Goal: Task Accomplishment & Management: Use online tool/utility

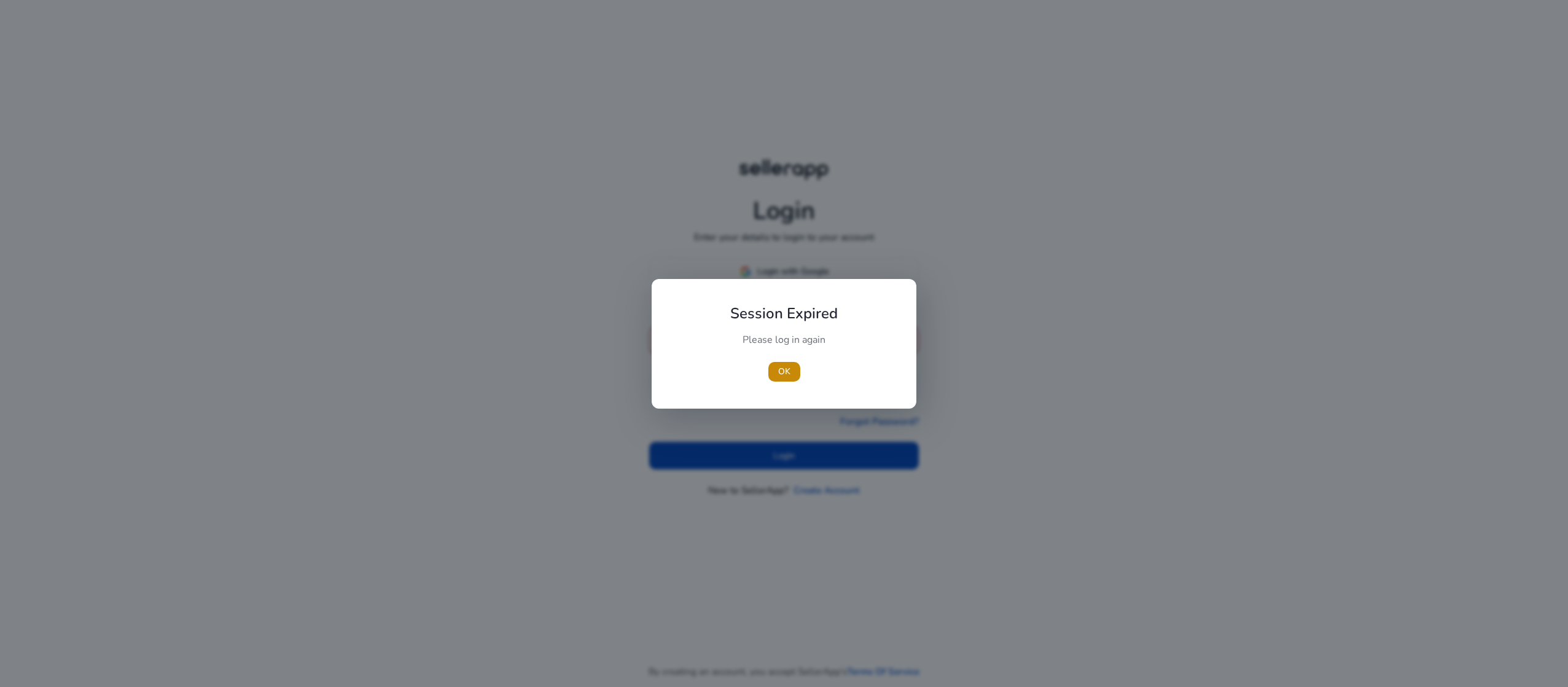
type input "**********"
click at [737, 454] on div at bounding box center [784, 344] width 1568 height 687
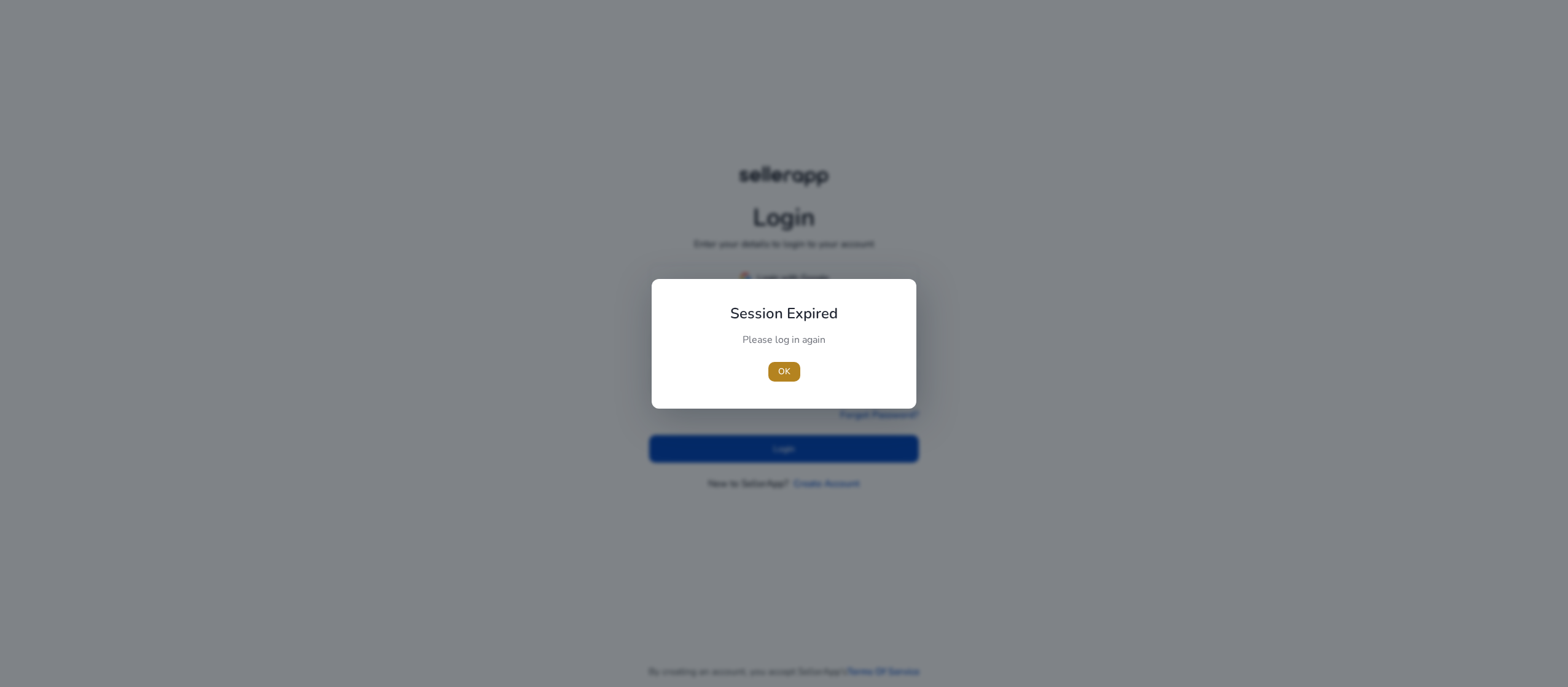
click at [784, 375] on span "OK" at bounding box center [784, 372] width 12 height 13
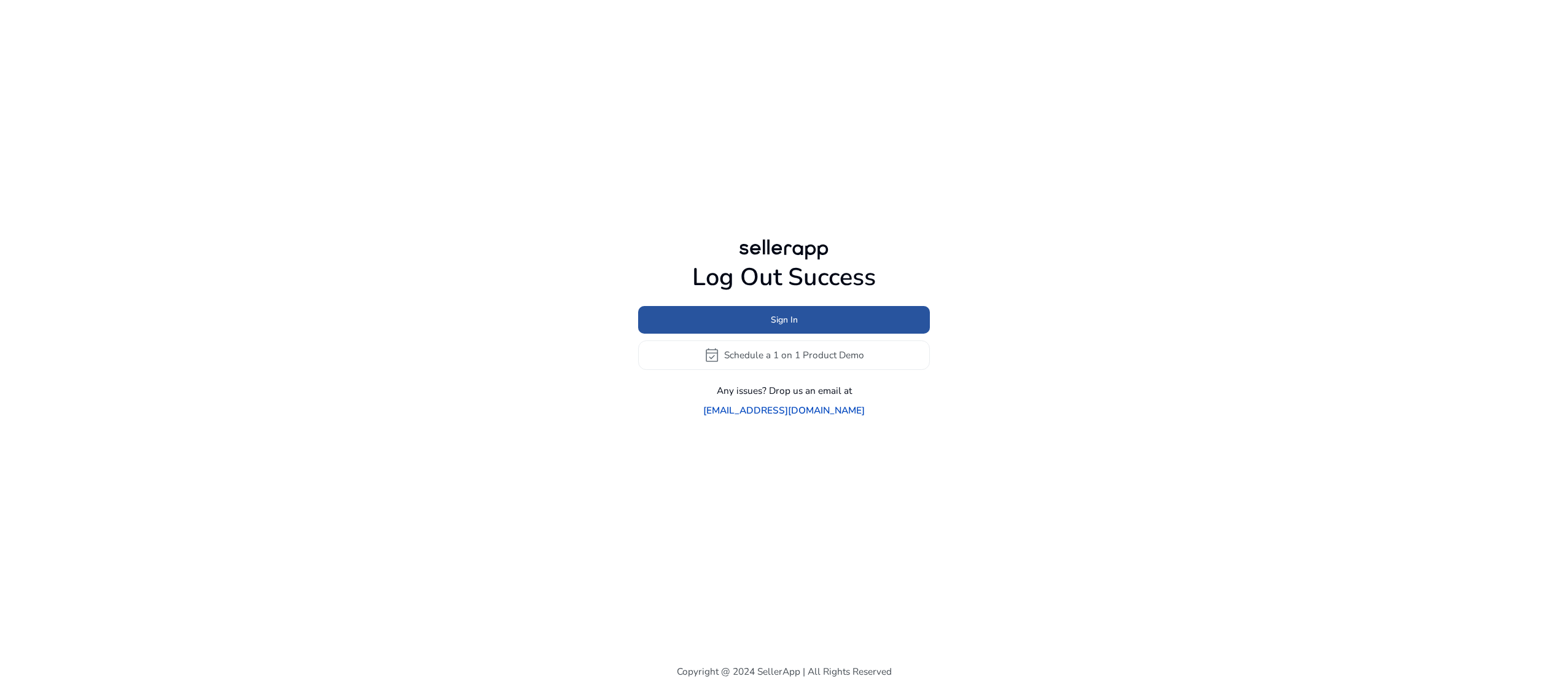
click at [721, 333] on span at bounding box center [784, 320] width 292 height 29
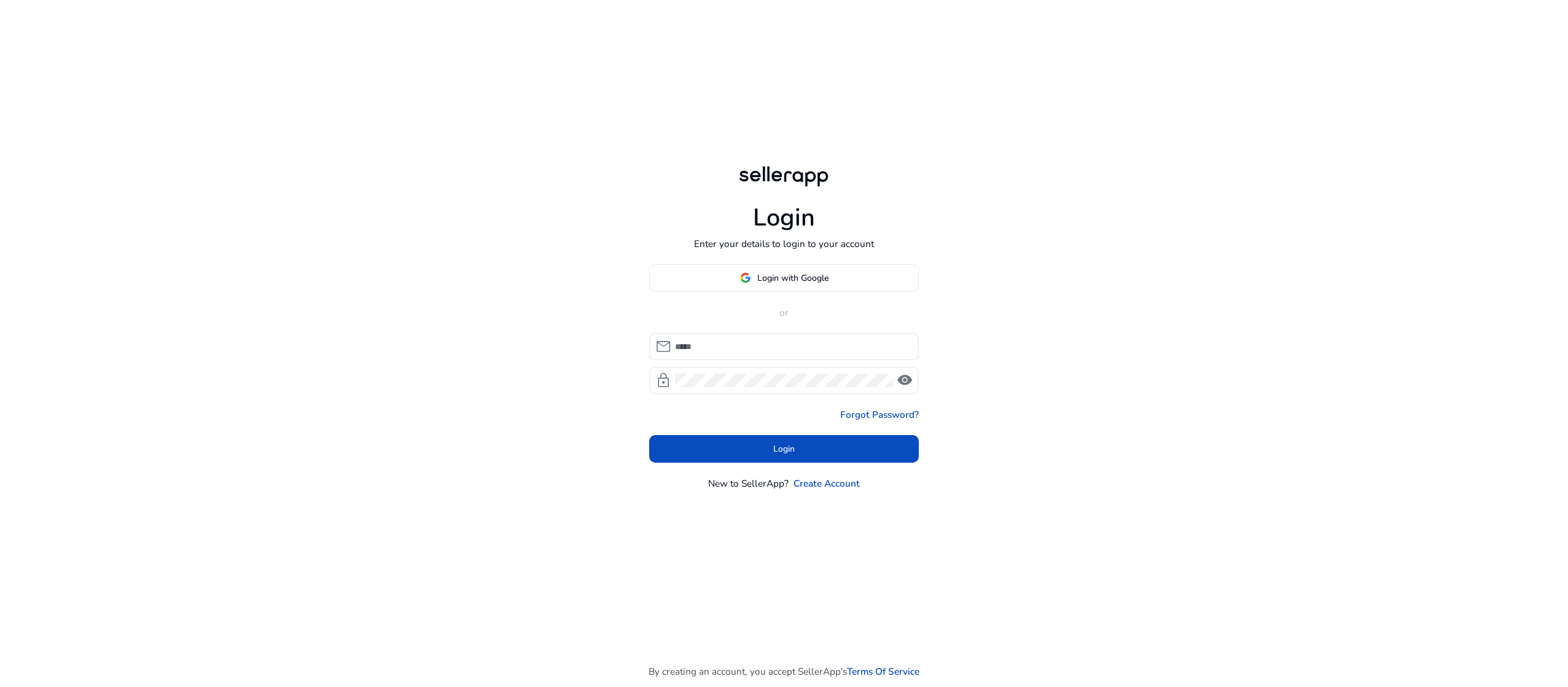
type input "**********"
click at [735, 447] on span at bounding box center [784, 449] width 270 height 29
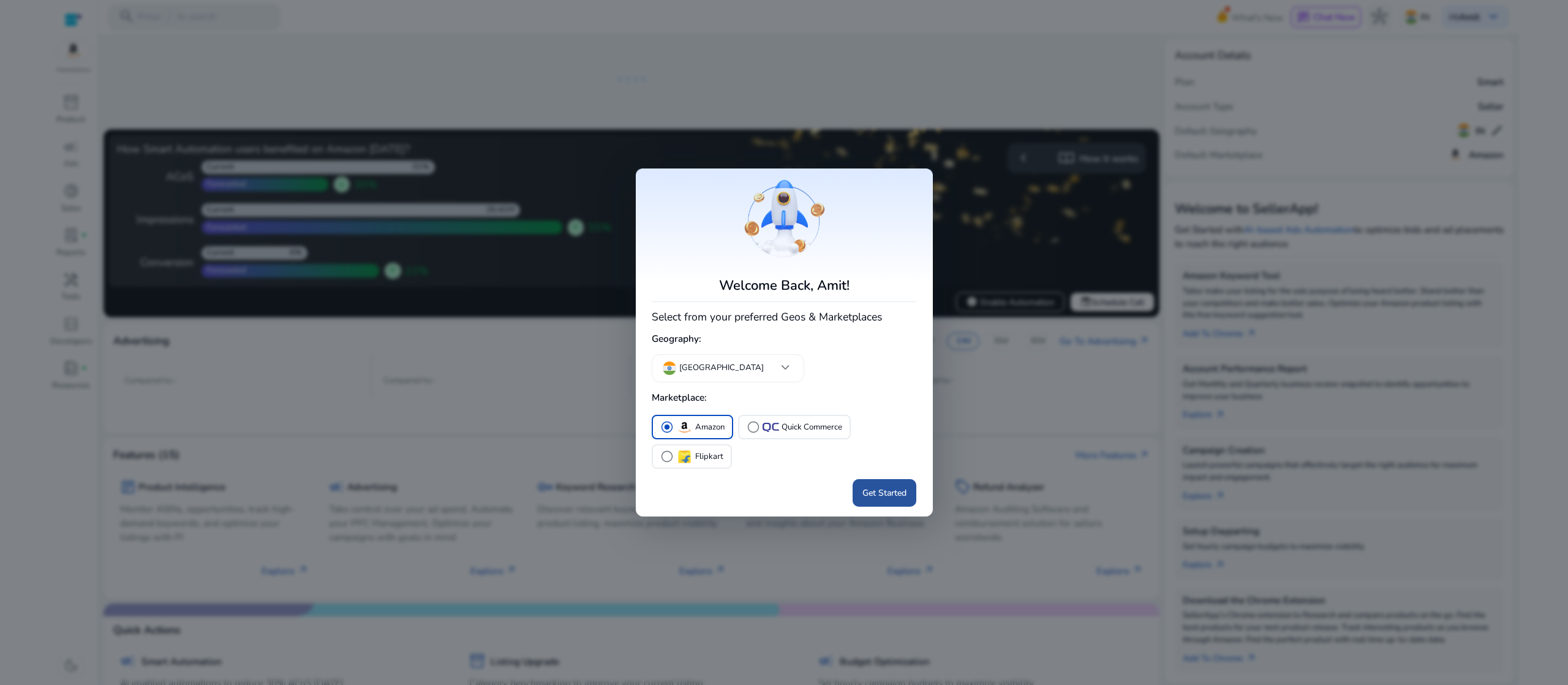
click at [884, 494] on span "Get Started" at bounding box center [884, 493] width 44 height 13
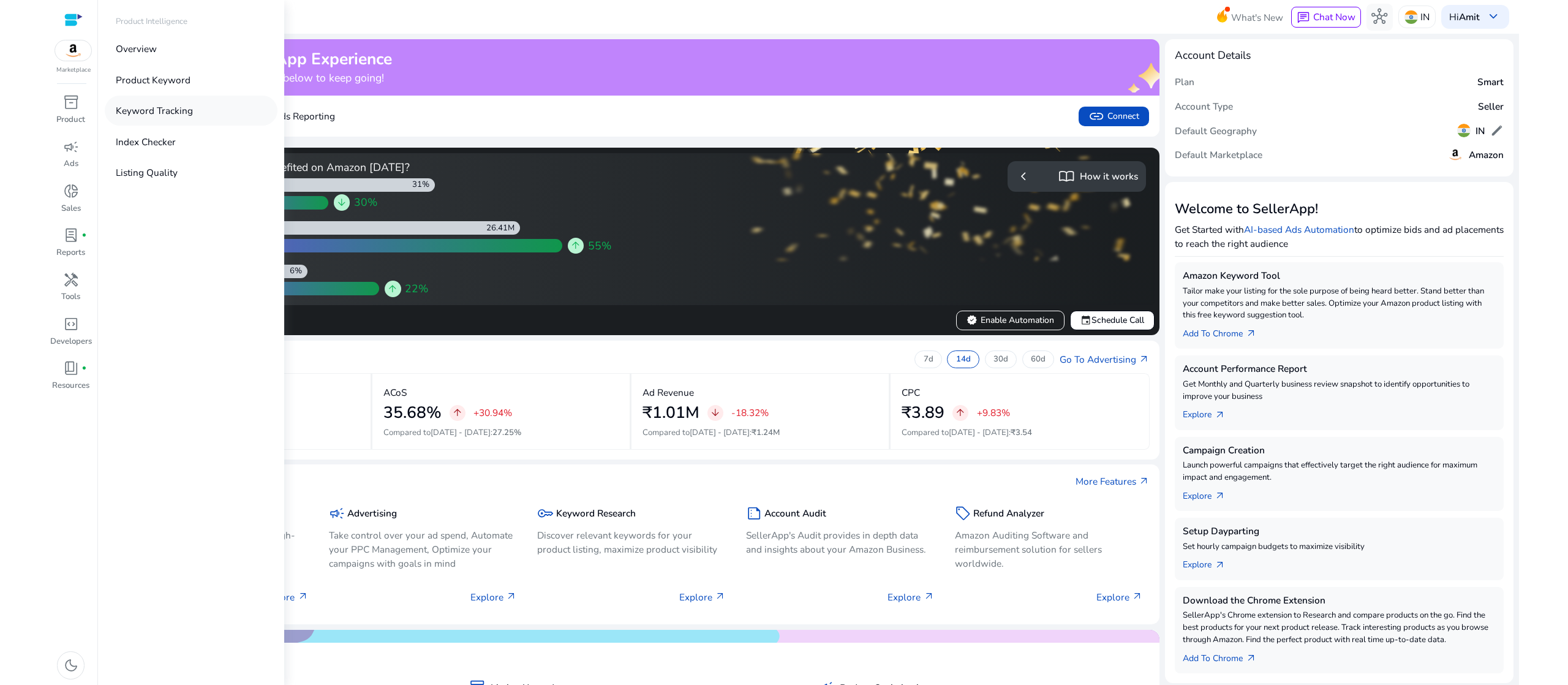
click at [150, 116] on p "Keyword Tracking" at bounding box center [154, 110] width 77 height 14
click at [61, 116] on p "Product" at bounding box center [71, 119] width 29 height 12
click at [132, 108] on p "Keyword Tracking" at bounding box center [154, 110] width 77 height 14
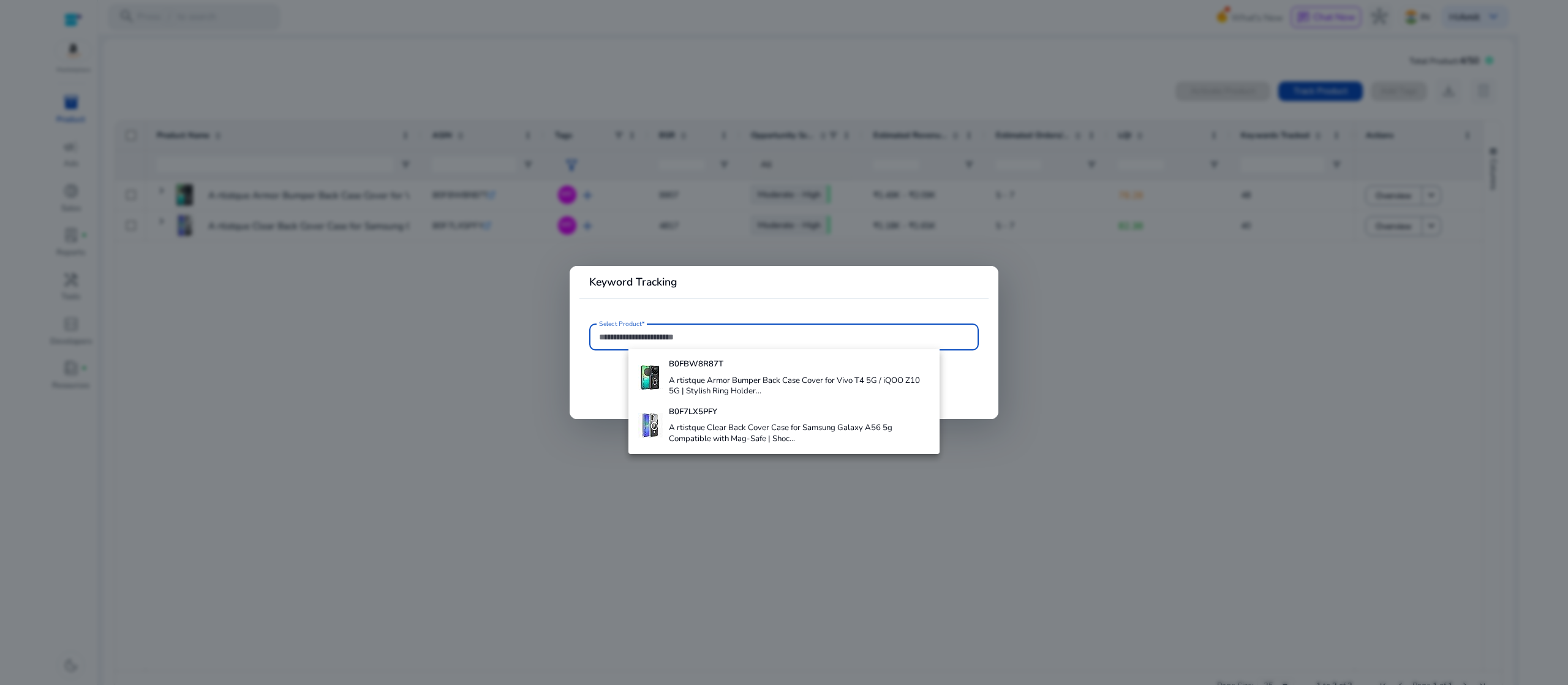
click at [485, 306] on div at bounding box center [784, 342] width 1568 height 685
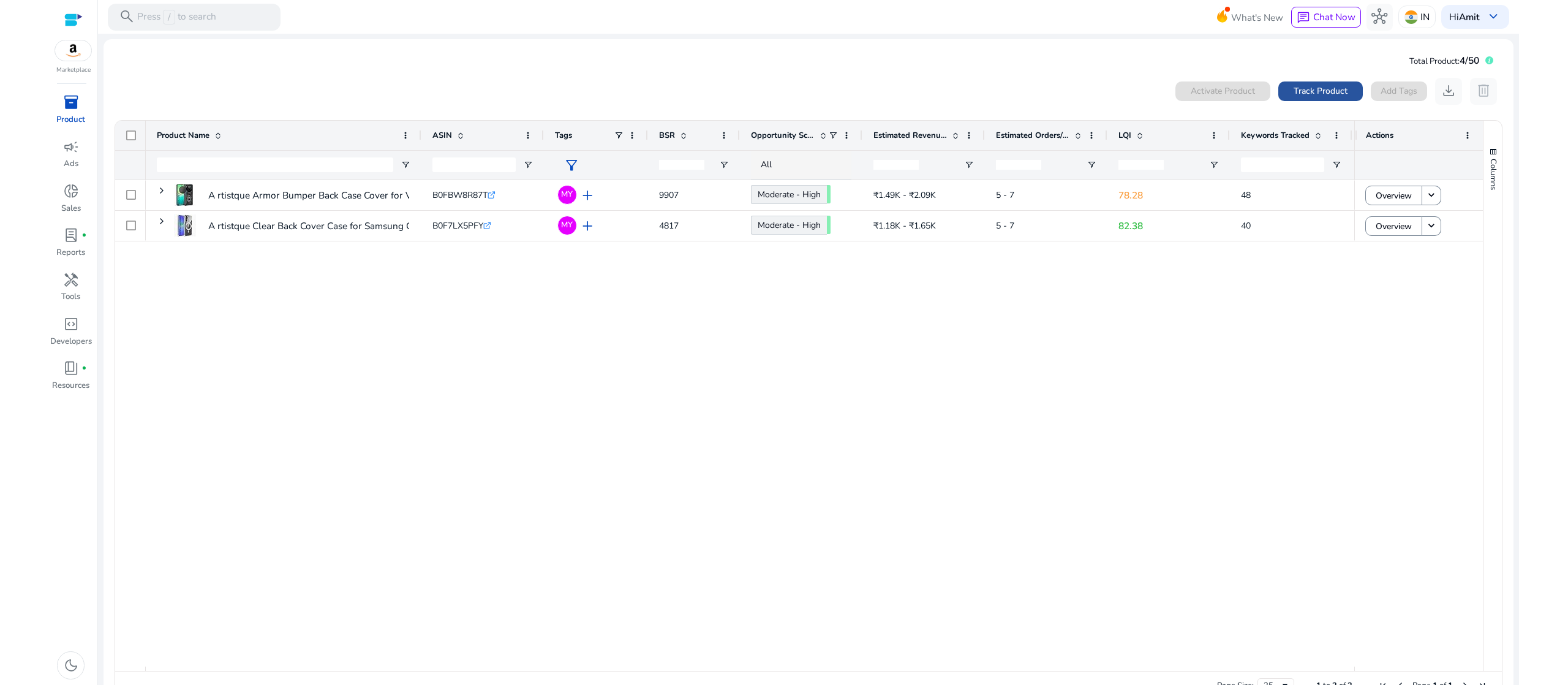
click at [1306, 86] on span "Track Product" at bounding box center [1320, 91] width 54 height 13
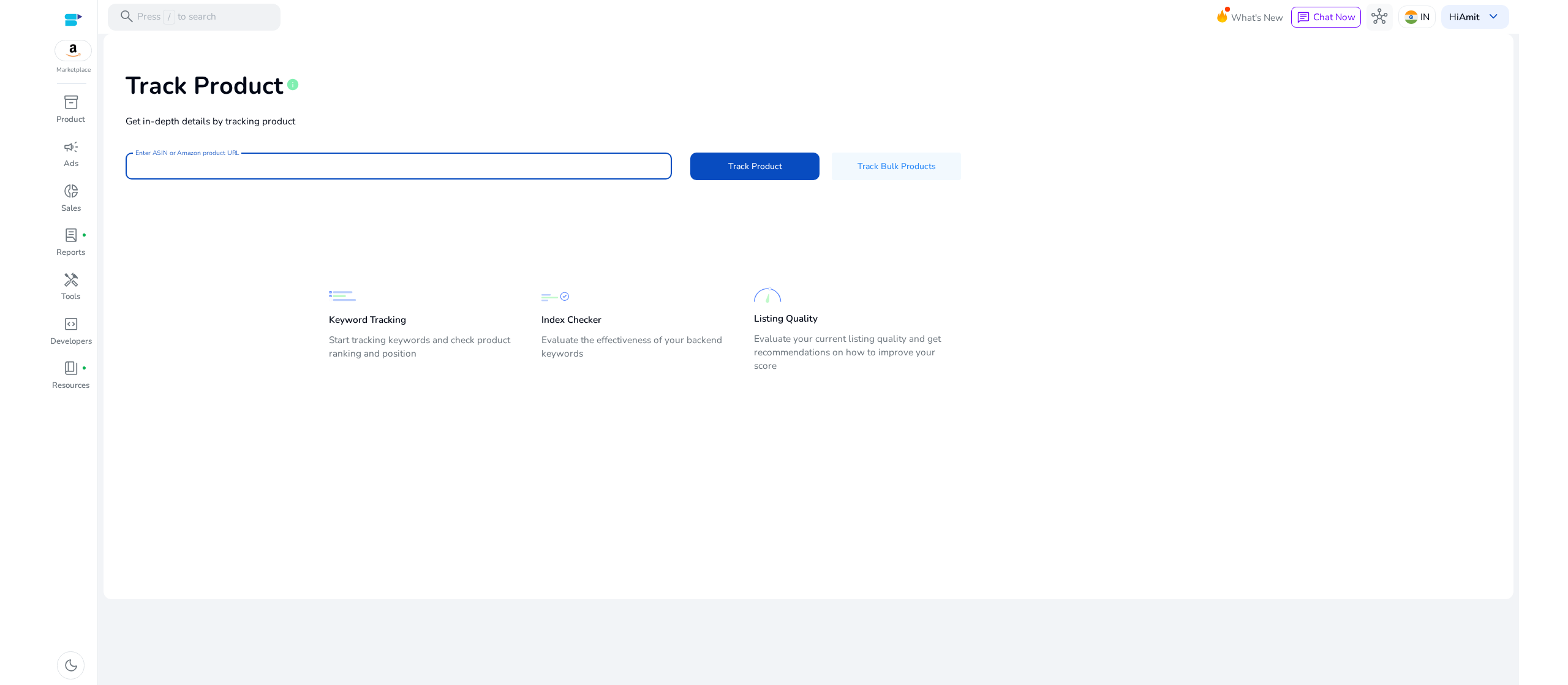
click at [473, 168] on input "Enter ASIN or Amazon product URL" at bounding box center [399, 166] width 527 height 14
paste input "**********"
type input "**********"
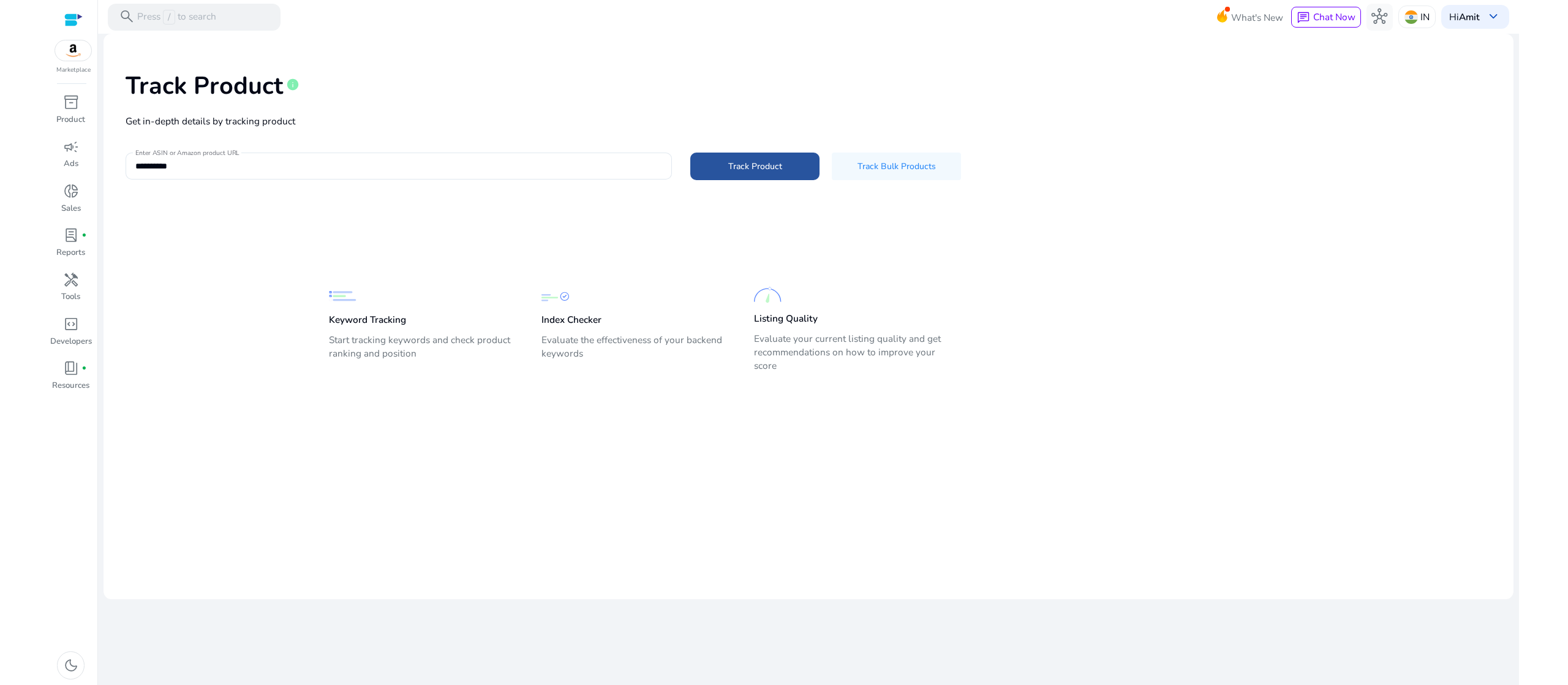
click at [744, 170] on span "Track Product" at bounding box center [755, 167] width 54 height 13
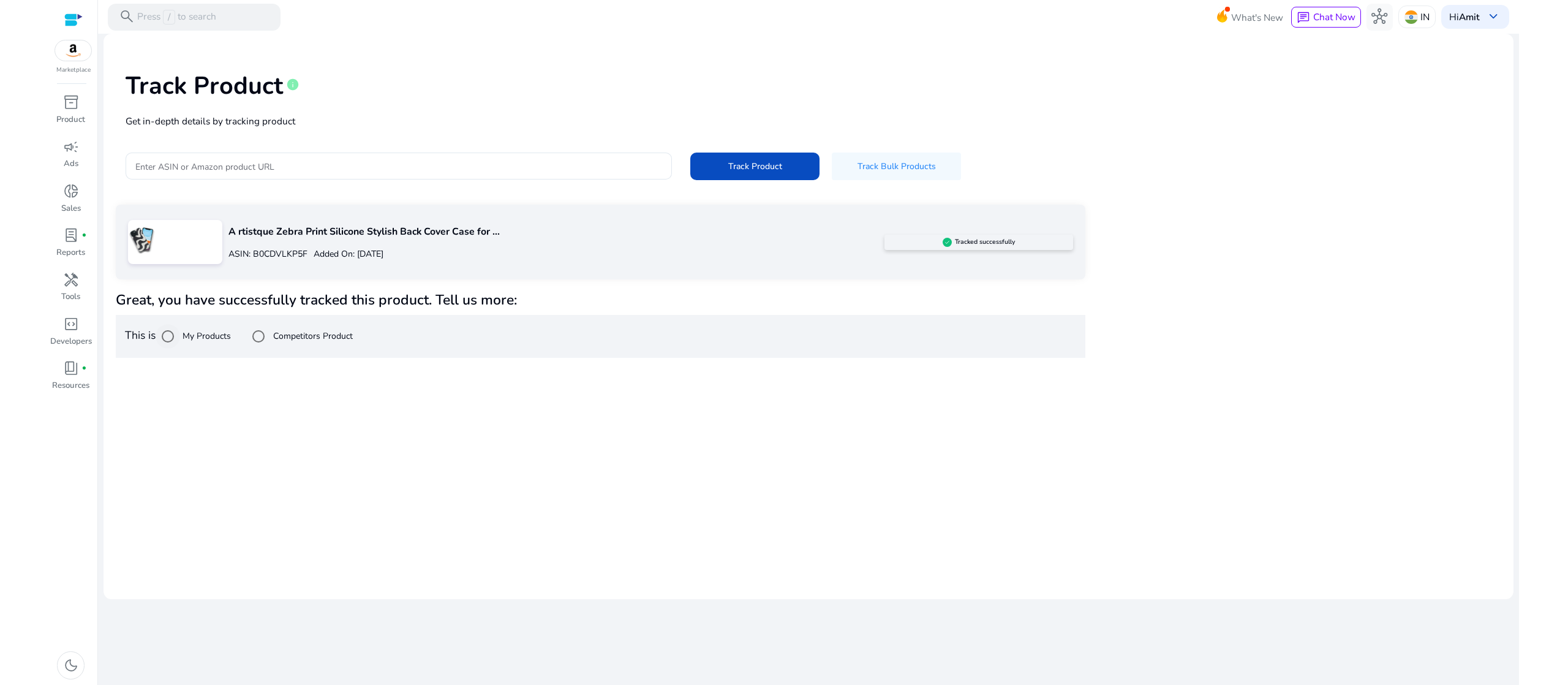
click at [194, 333] on label "My Products" at bounding box center [206, 336] width 51 height 13
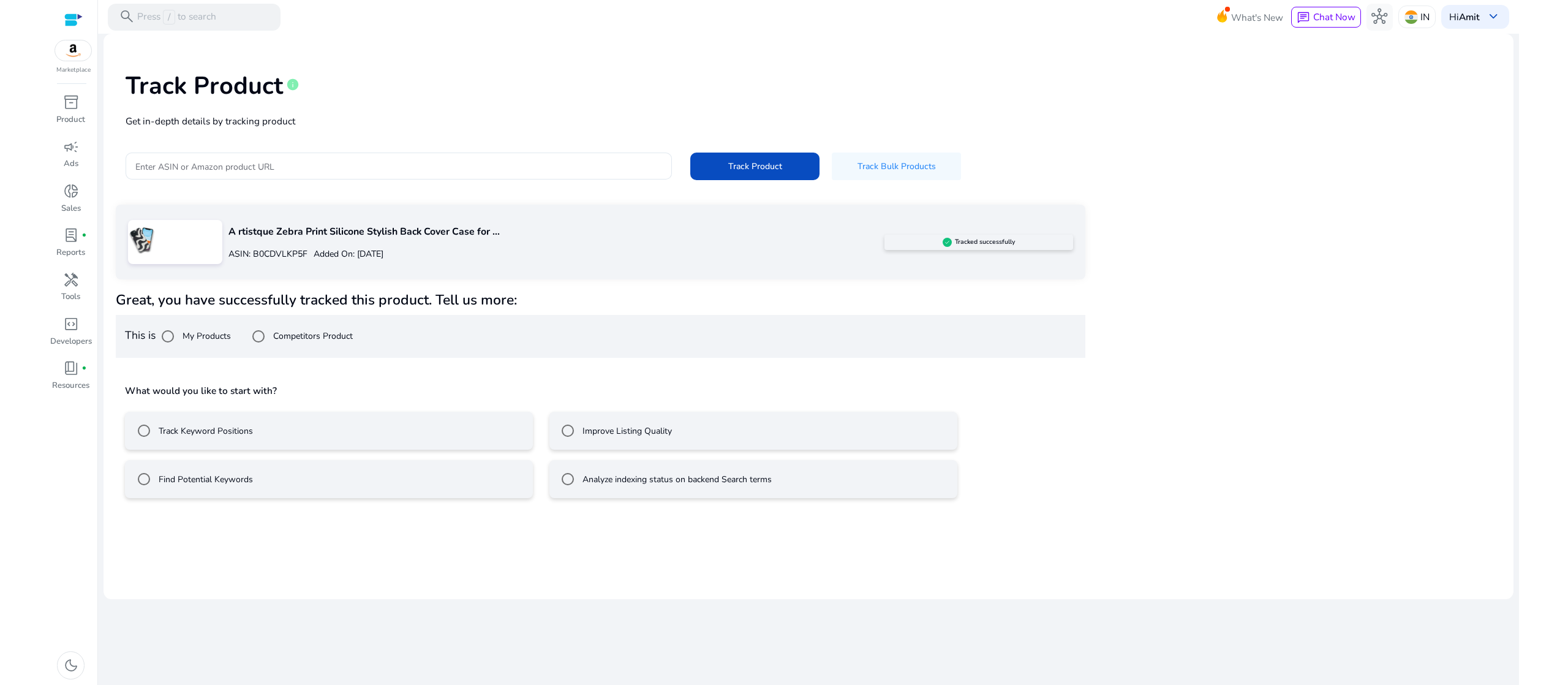
click at [267, 416] on mat-radio-button "Track Keyword Positions" at bounding box center [329, 431] width 408 height 38
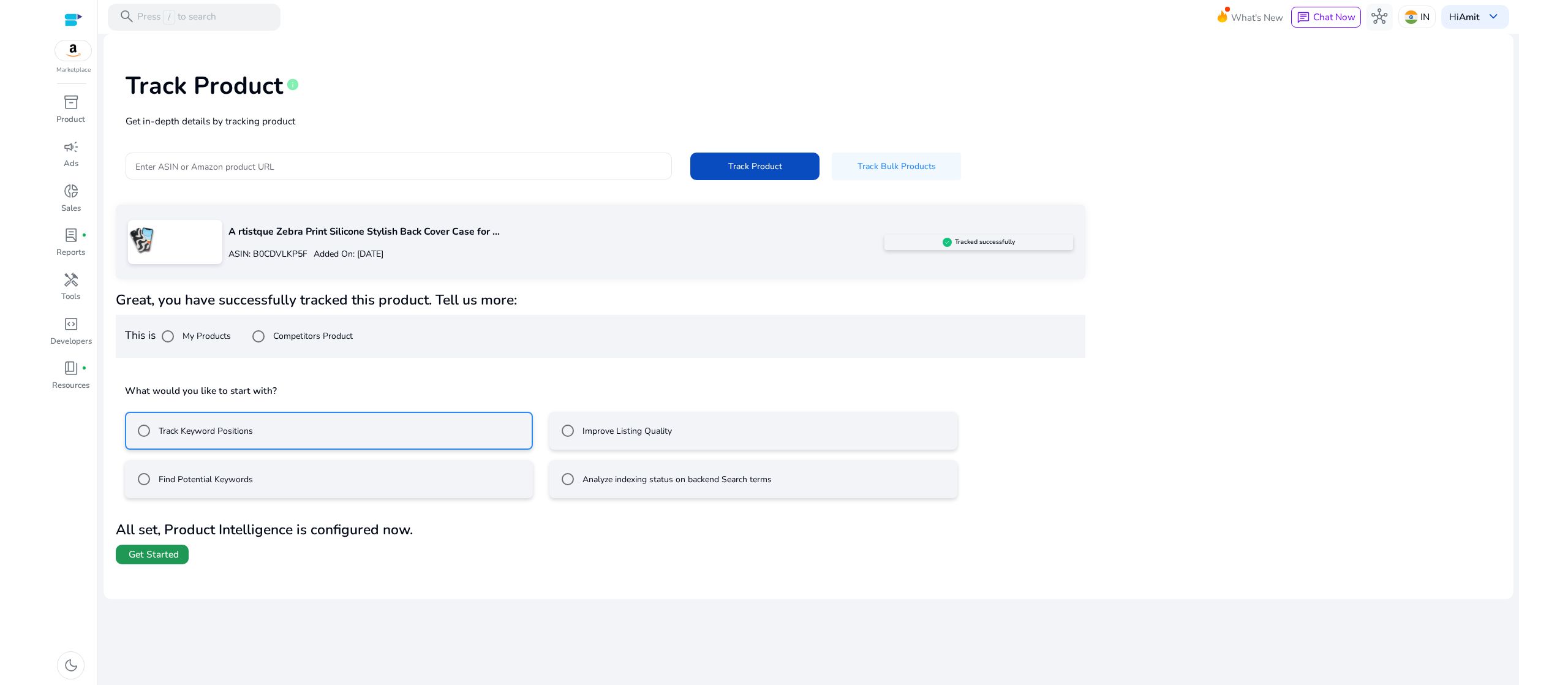
click at [153, 560] on span "Get Started" at bounding box center [153, 554] width 50 height 14
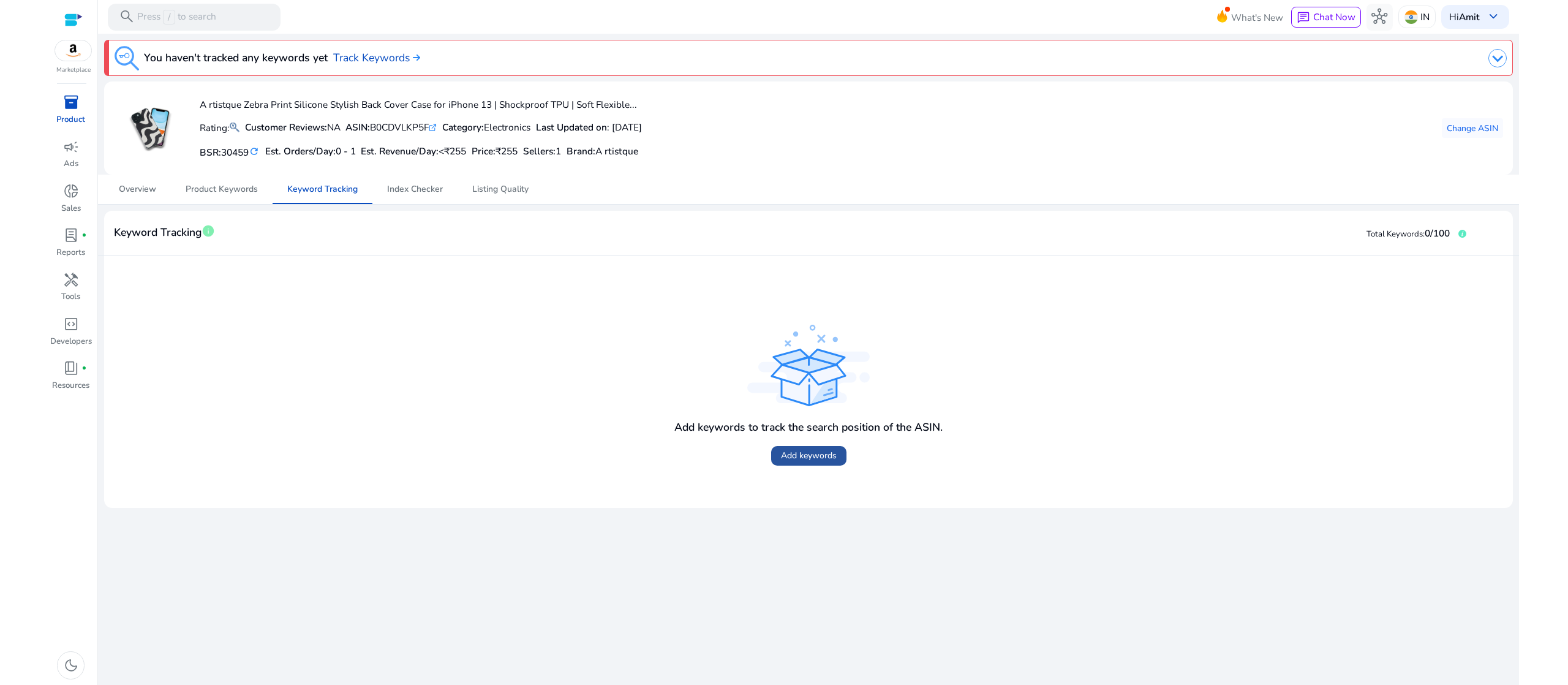
click at [805, 452] on span "Add keywords" at bounding box center [809, 455] width 56 height 13
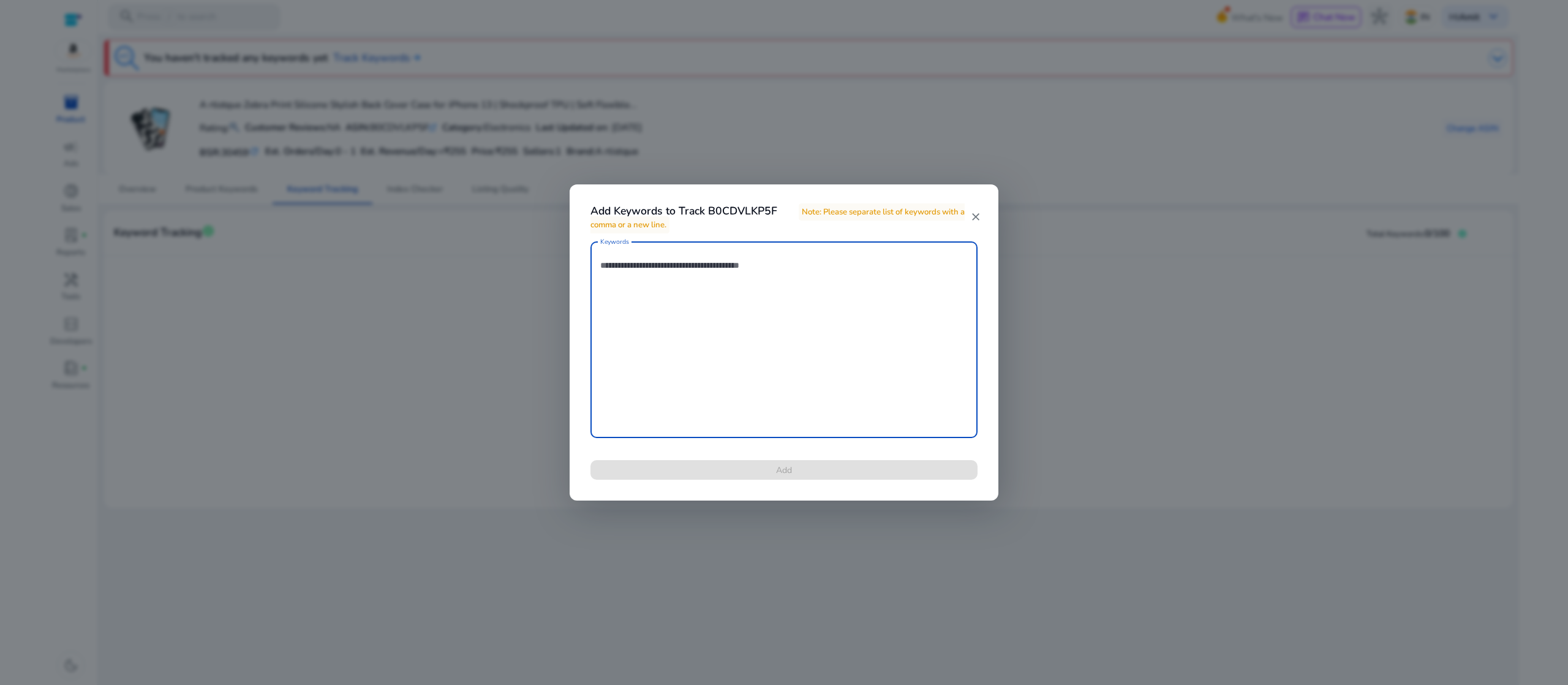
click at [753, 305] on textarea "Keywords" at bounding box center [784, 340] width 368 height 184
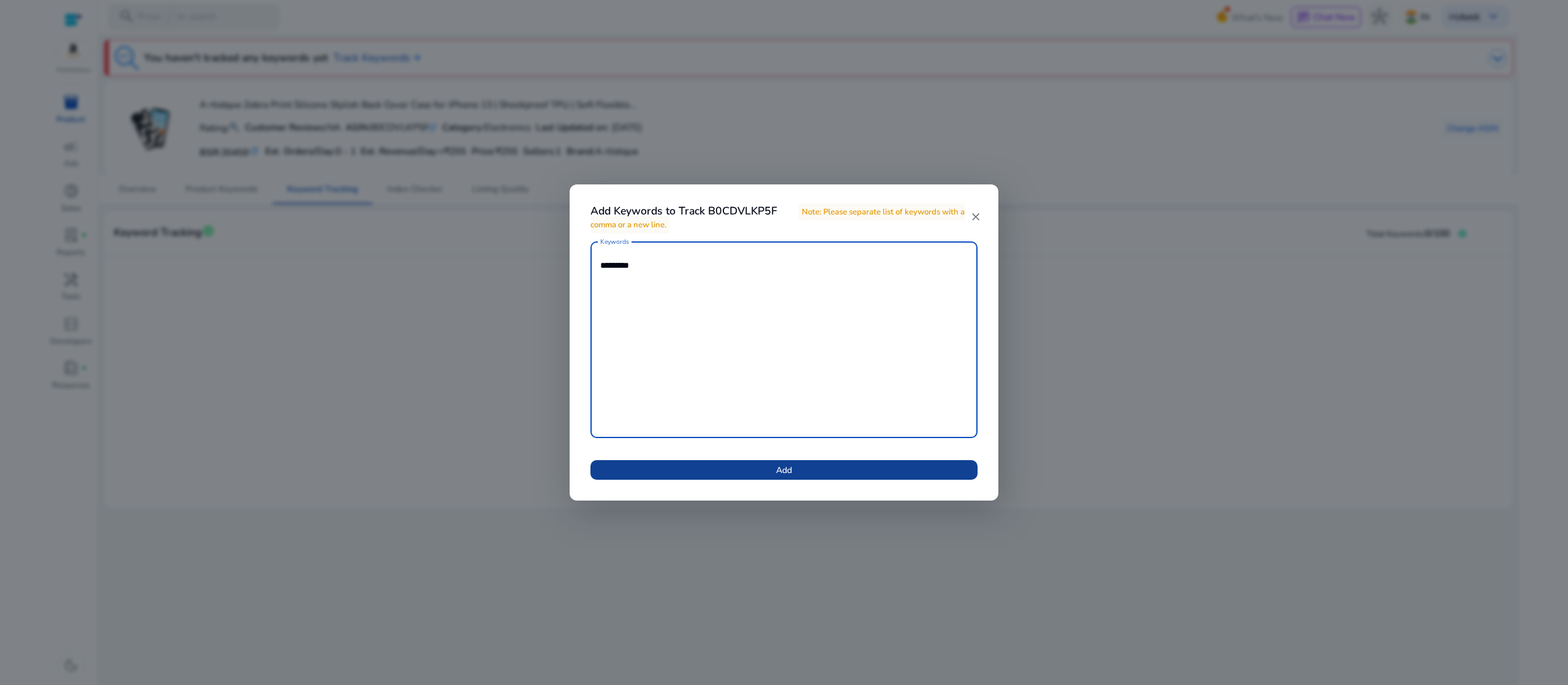
type textarea "*********"
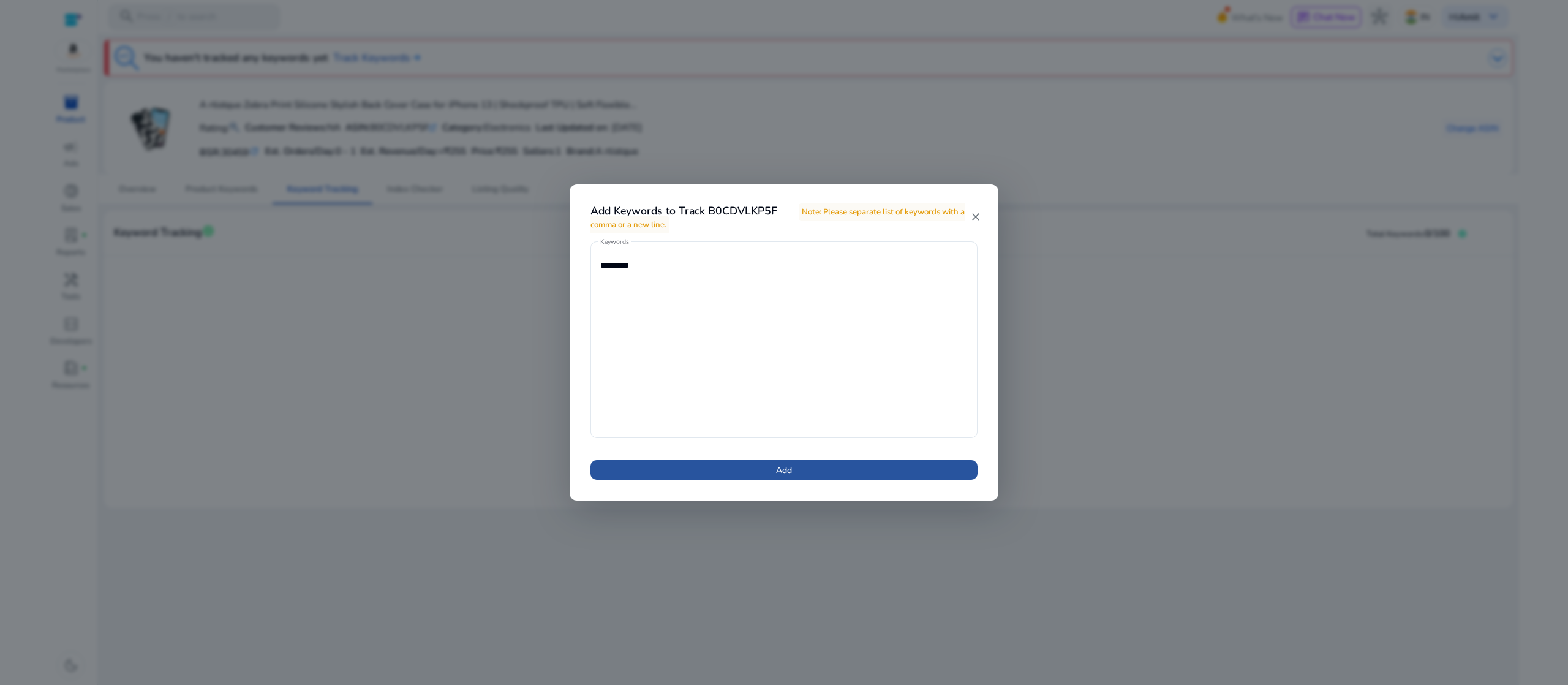
click at [666, 470] on span at bounding box center [784, 470] width 387 height 29
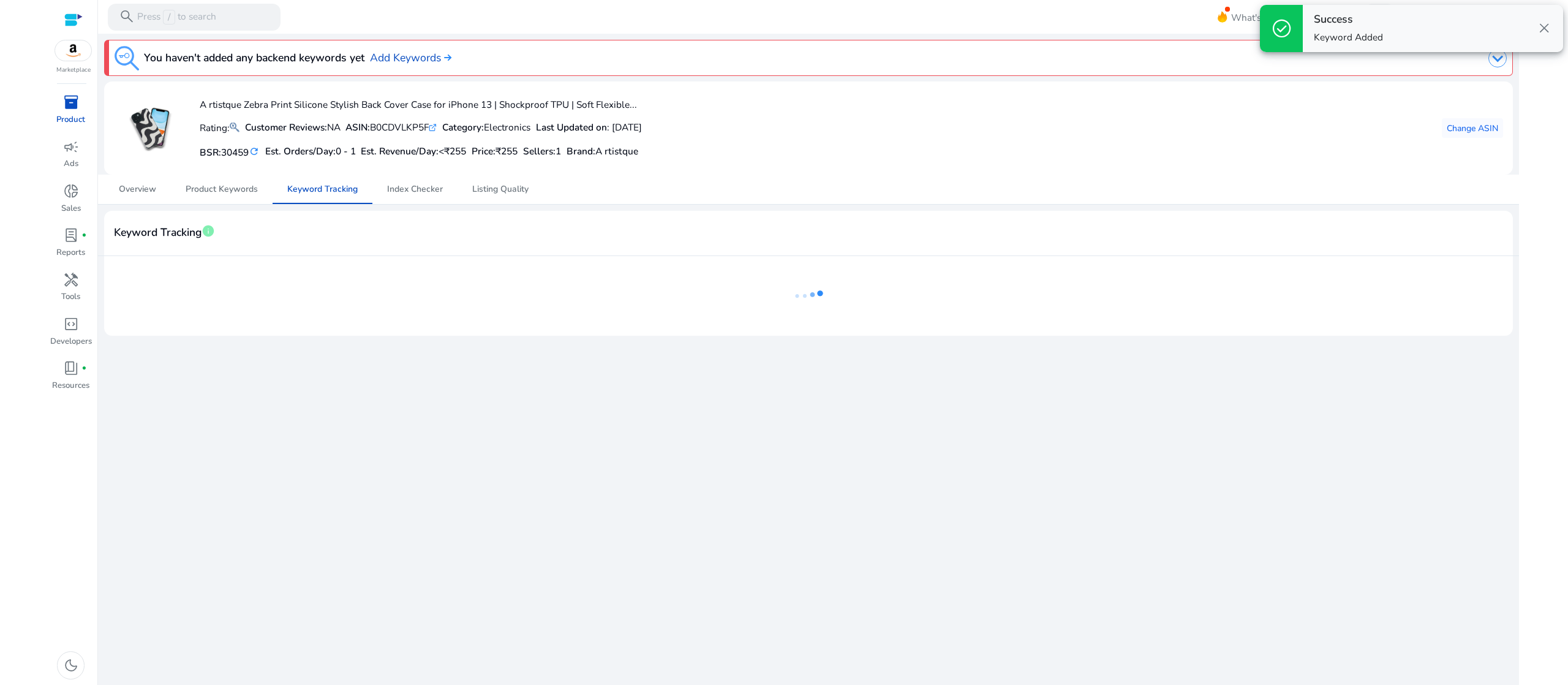
click at [1542, 26] on span "close" at bounding box center [1543, 27] width 15 height 15
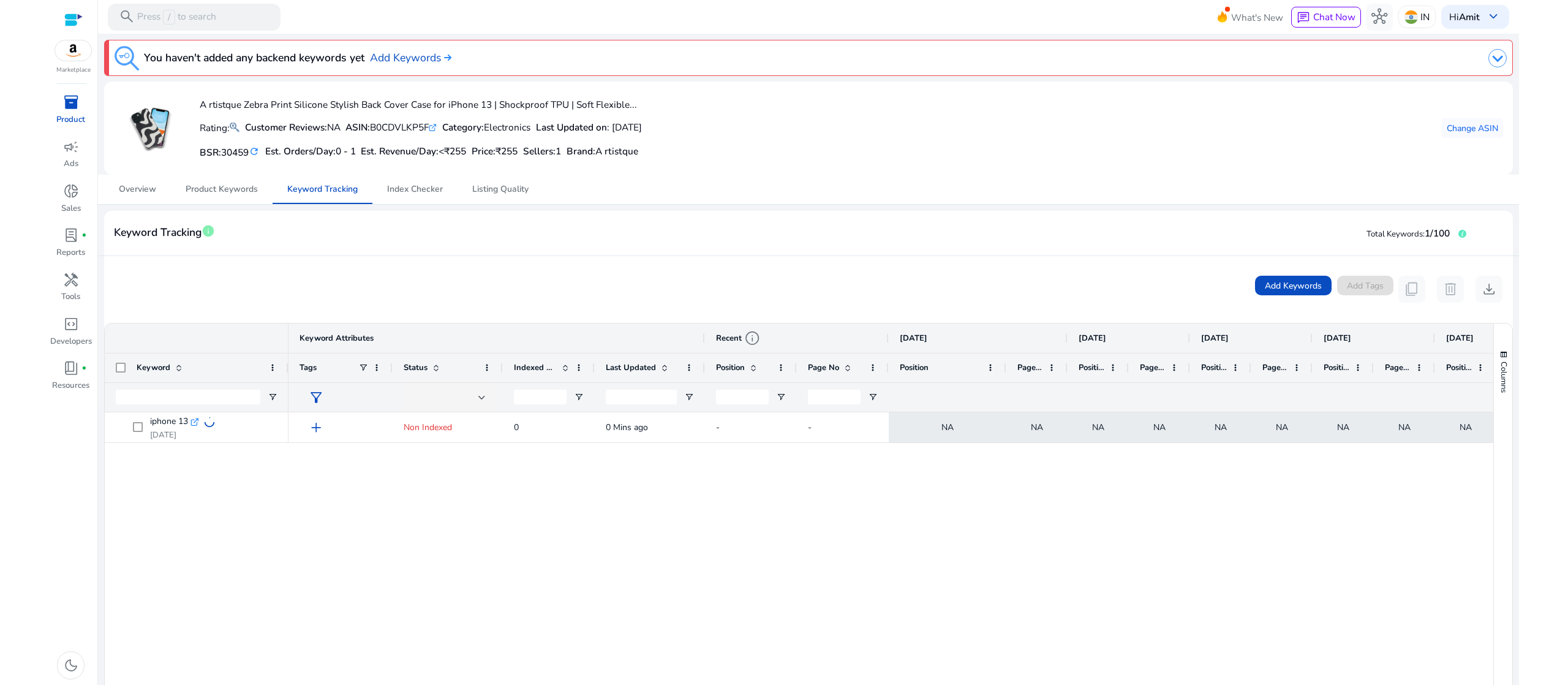
drag, startPoint x: 946, startPoint y: 371, endPoint x: 1003, endPoint y: 341, distance: 64.4
click at [1003, 341] on div "Keyword Attributes Recent info [DATE] [DATE] [DATE] [DATE] [DATE] [DATE] Tags" at bounding box center [1107, 367] width 1637 height 88
drag, startPoint x: 1066, startPoint y: 368, endPoint x: 1129, endPoint y: 363, distance: 63.2
click at [1129, 363] on div at bounding box center [1129, 368] width 5 height 29
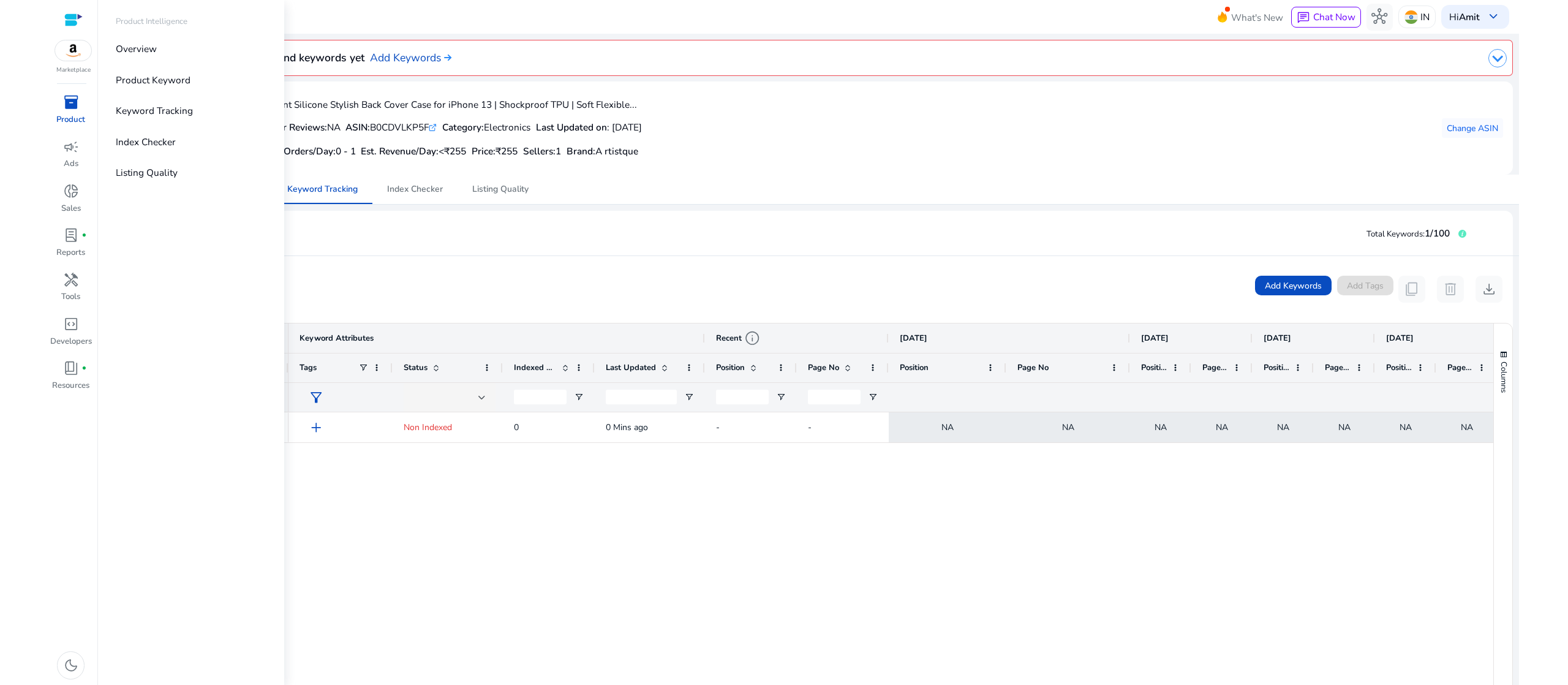
click at [75, 123] on p "Product" at bounding box center [71, 119] width 29 height 12
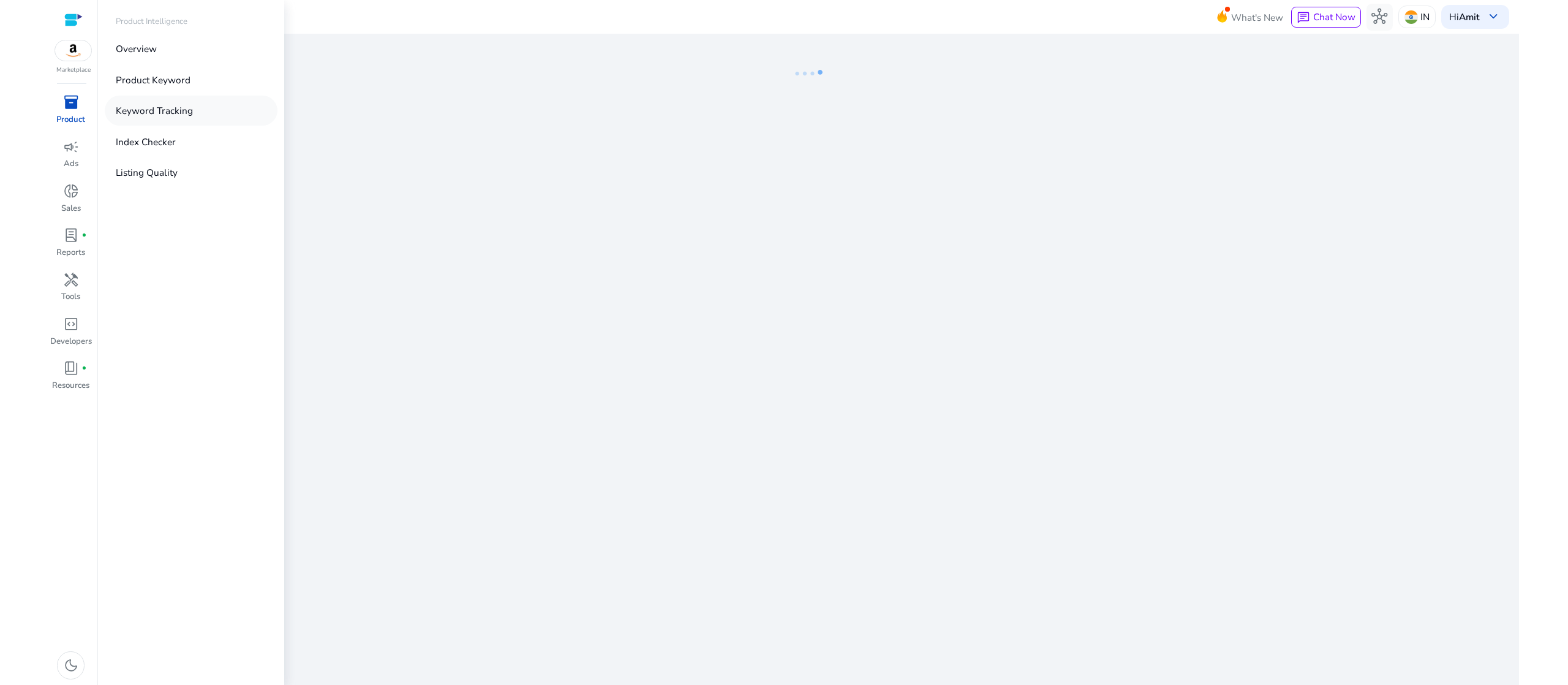
click at [188, 118] on link "Keyword Tracking" at bounding box center [191, 110] width 173 height 30
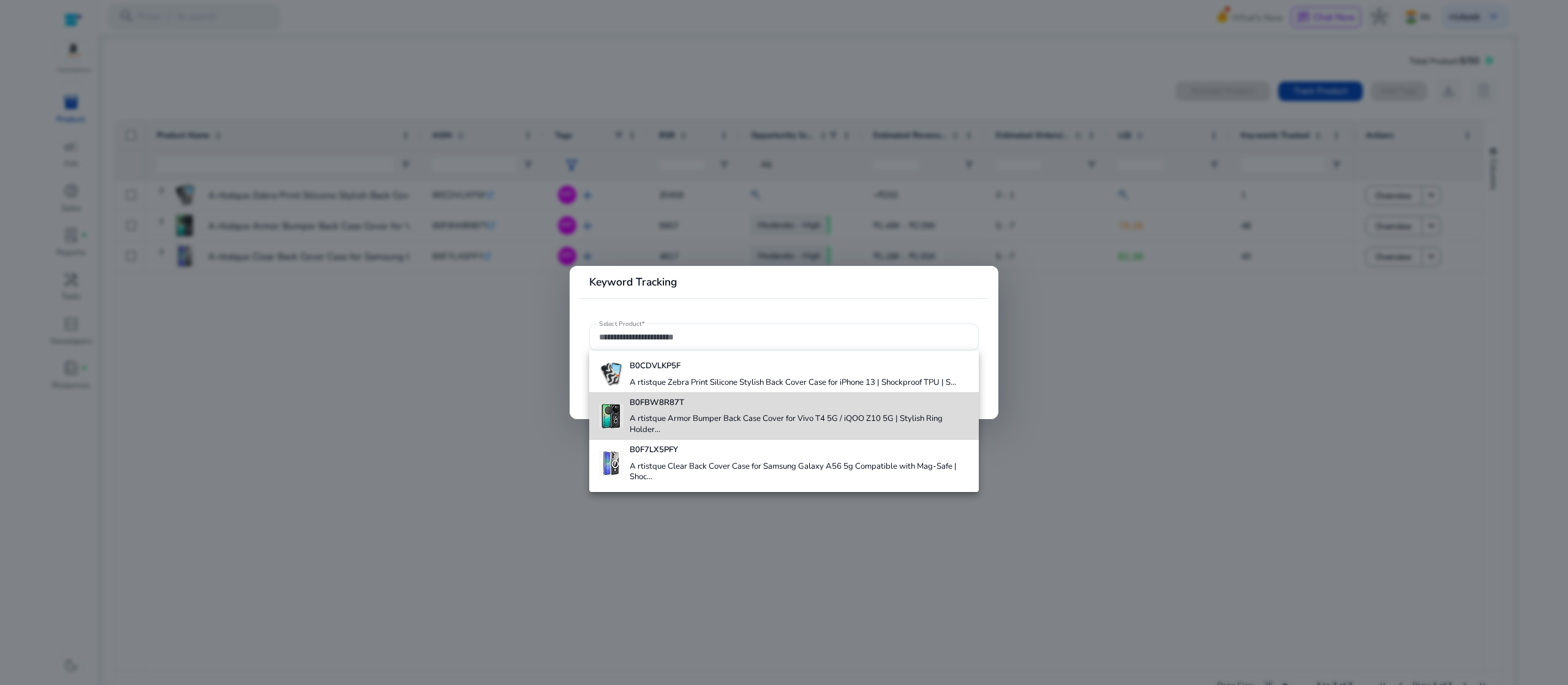
click at [694, 408] on h4 "B0FBW8R87T" at bounding box center [799, 404] width 340 height 11
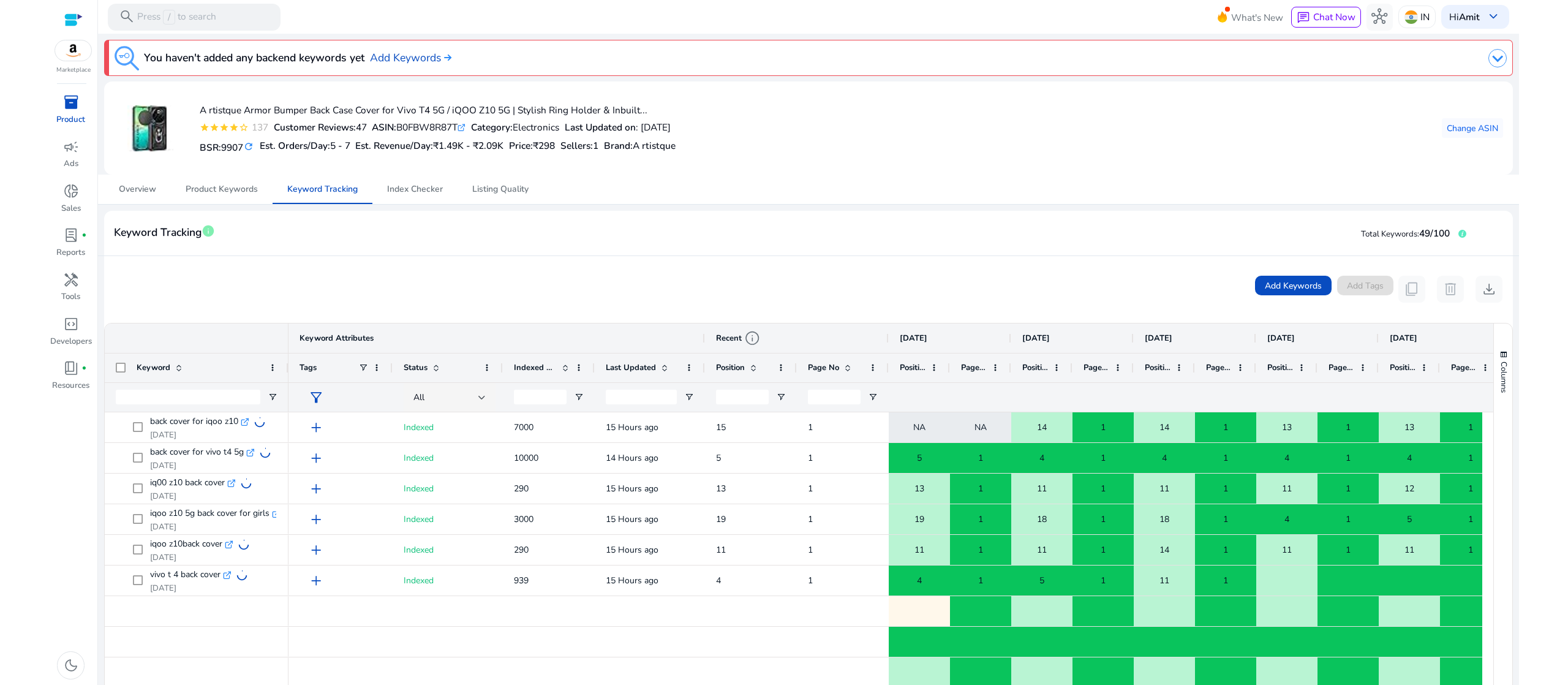
scroll to position [231, 0]
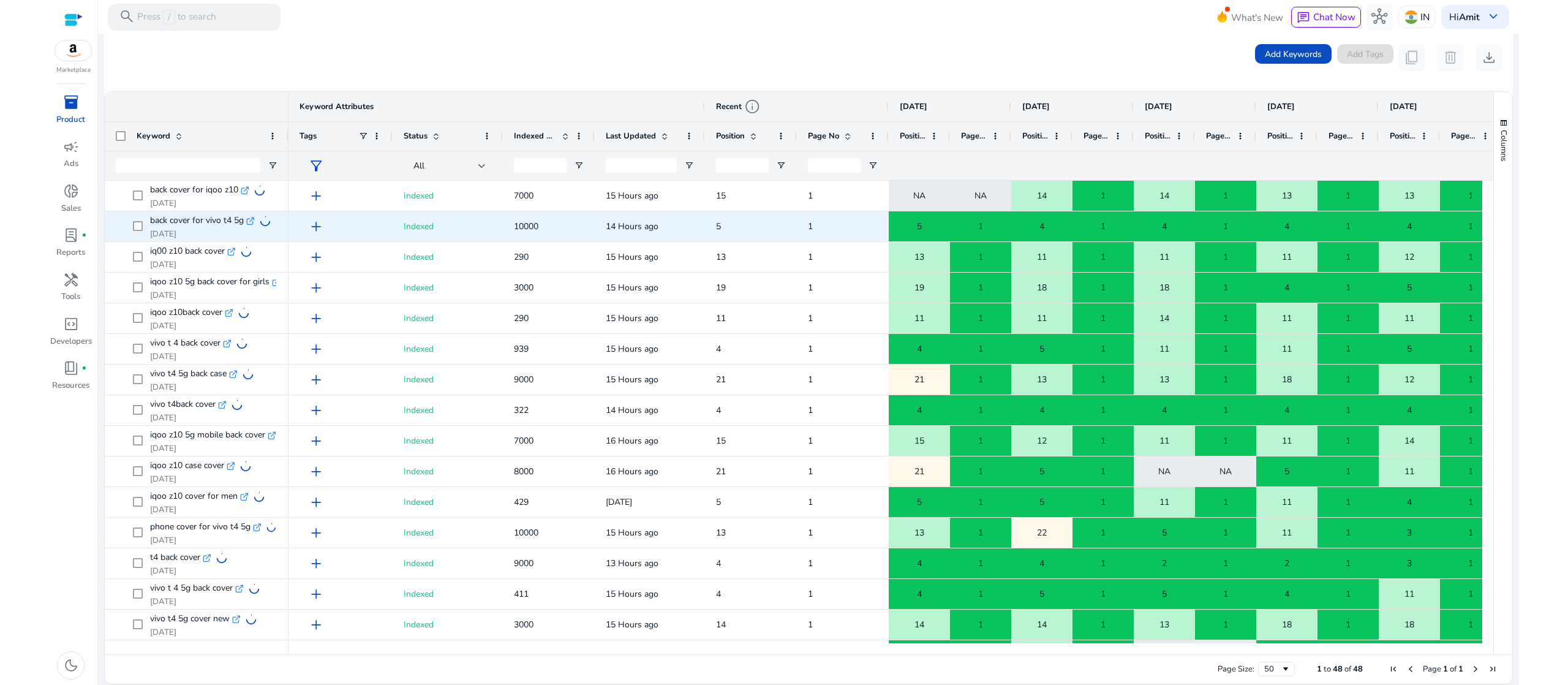
click at [930, 226] on div "5" at bounding box center [920, 227] width 60 height 26
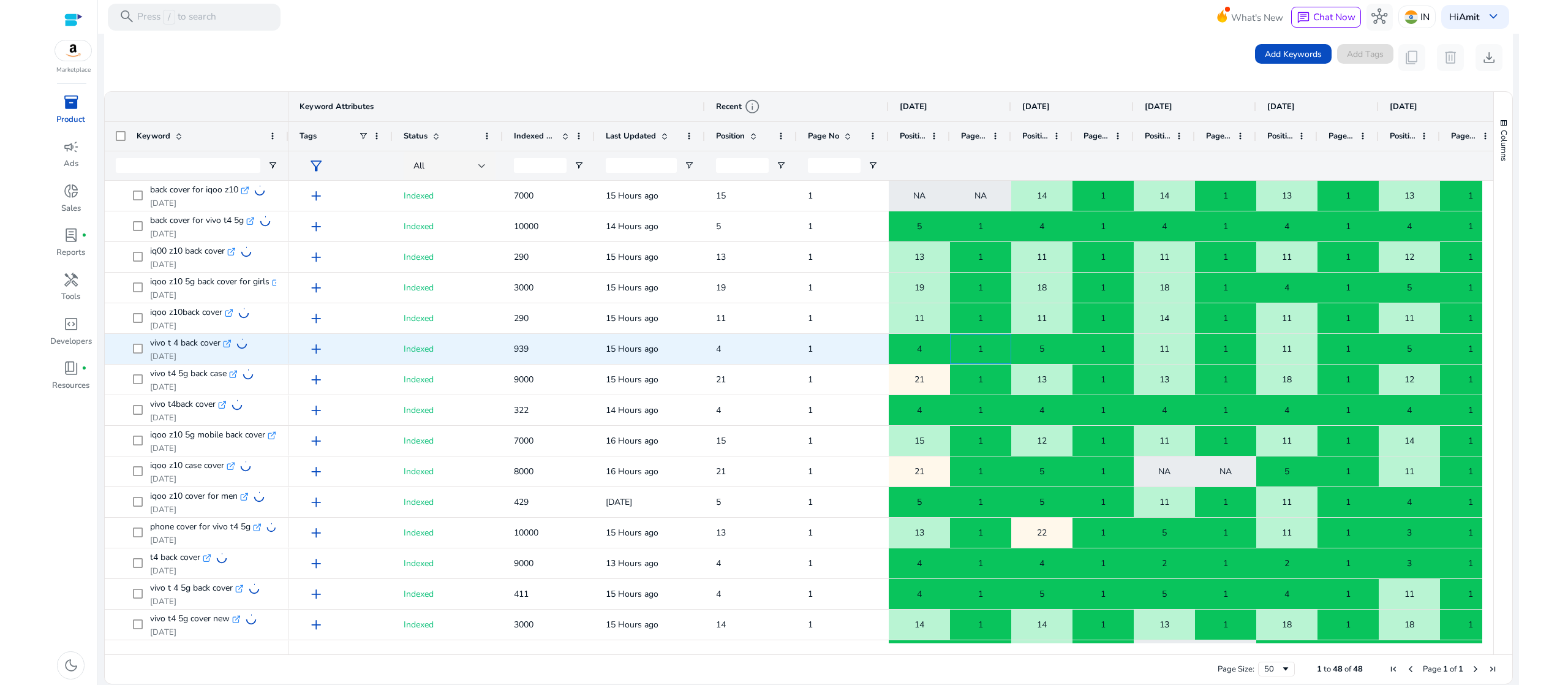
click at [978, 345] on span "1" at bounding box center [980, 349] width 5 height 26
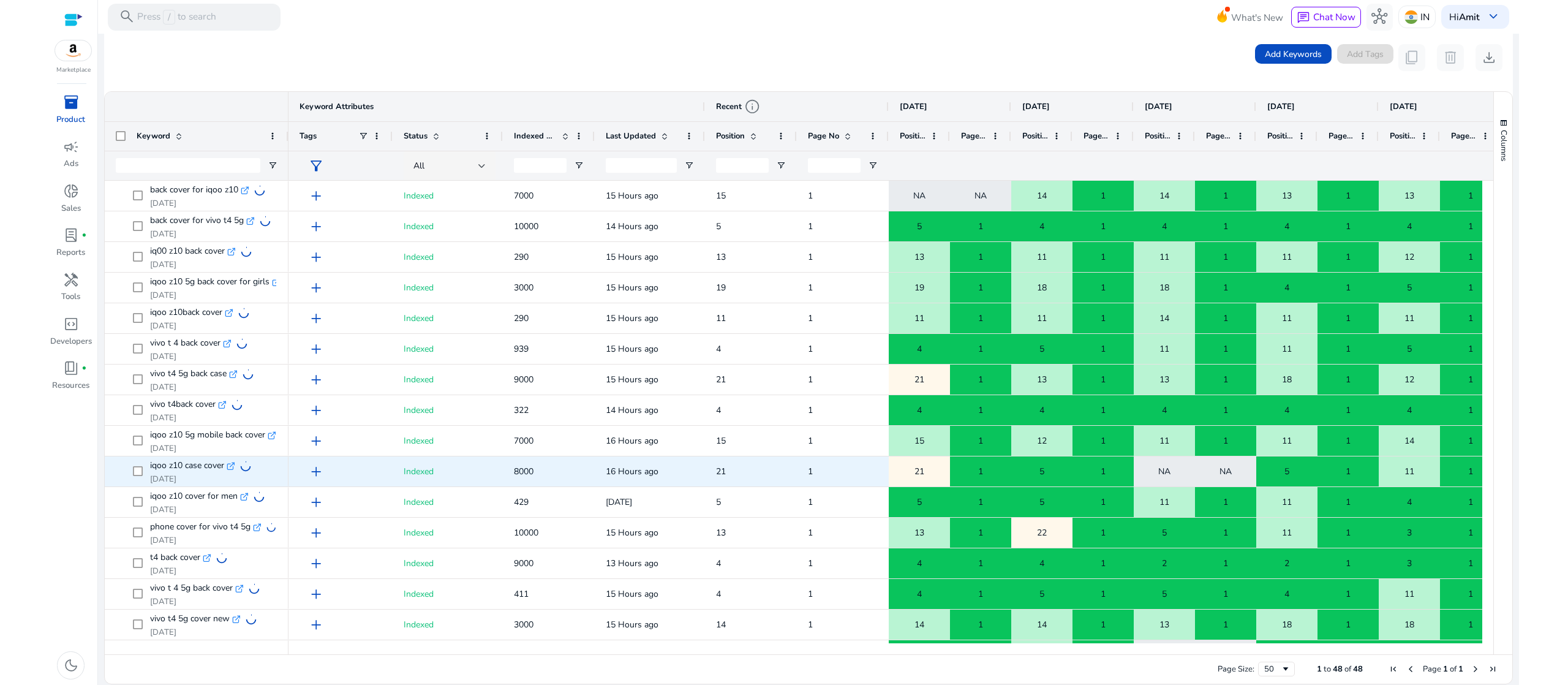
click at [978, 468] on span "1" at bounding box center [980, 472] width 5 height 26
click at [947, 471] on div "21" at bounding box center [920, 472] width 60 height 26
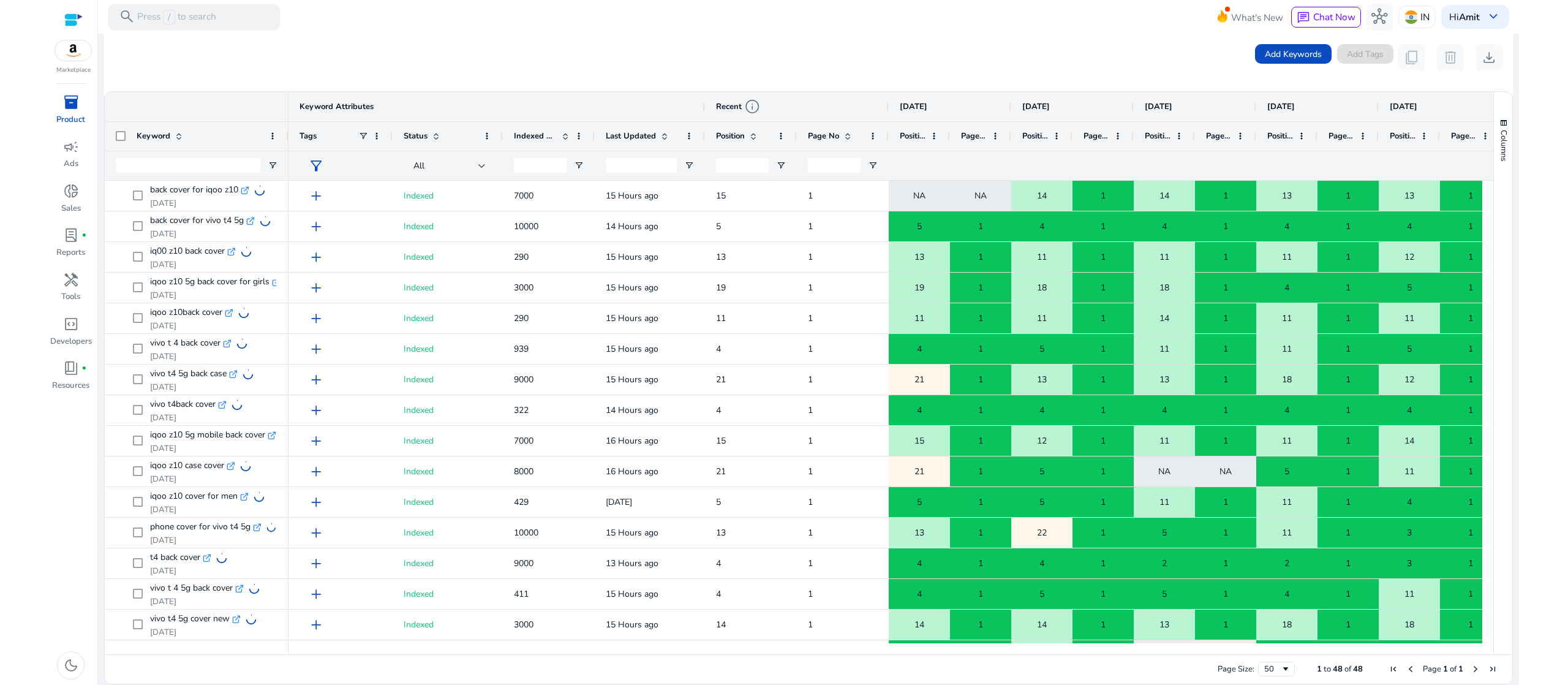
drag, startPoint x: 1521, startPoint y: 248, endPoint x: 1518, endPoint y: 196, distance: 52.1
click at [1520, 201] on html "We recommend switching to desktop view for the best experience. Marketplace inv…" at bounding box center [784, 342] width 1568 height 685
